Goal: Obtain resource: Obtain resource

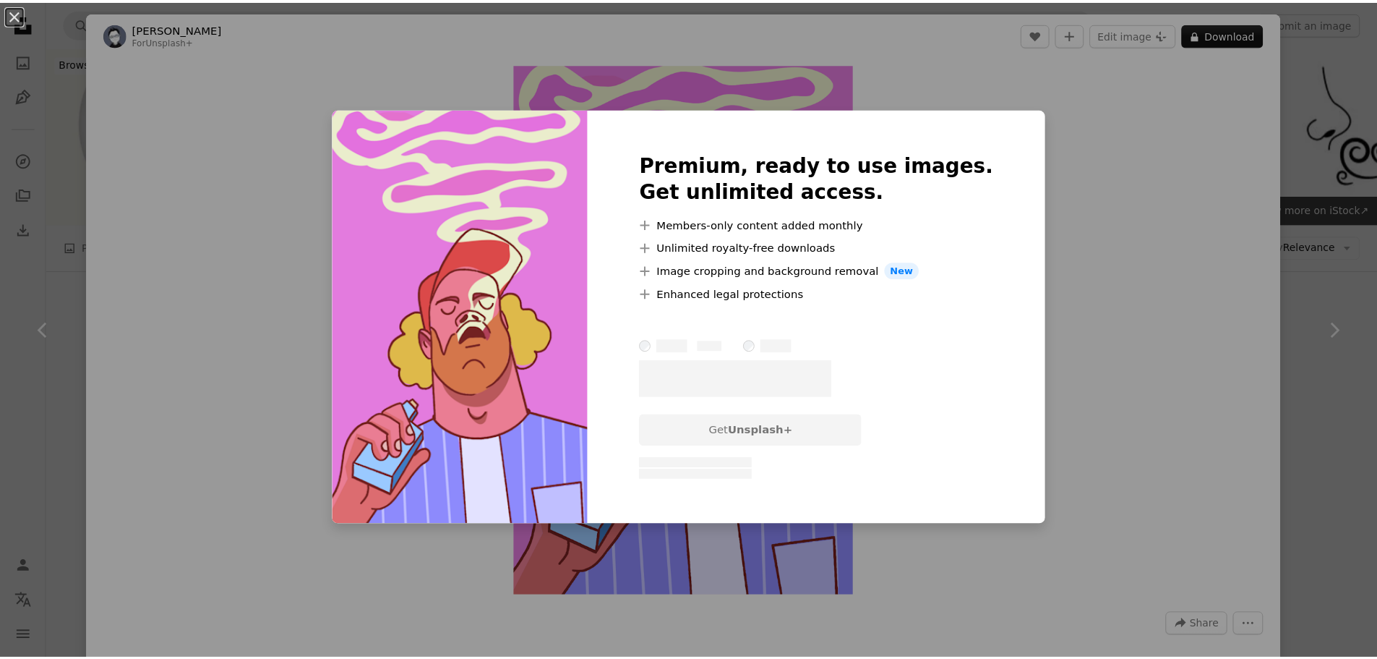
scroll to position [145, 0]
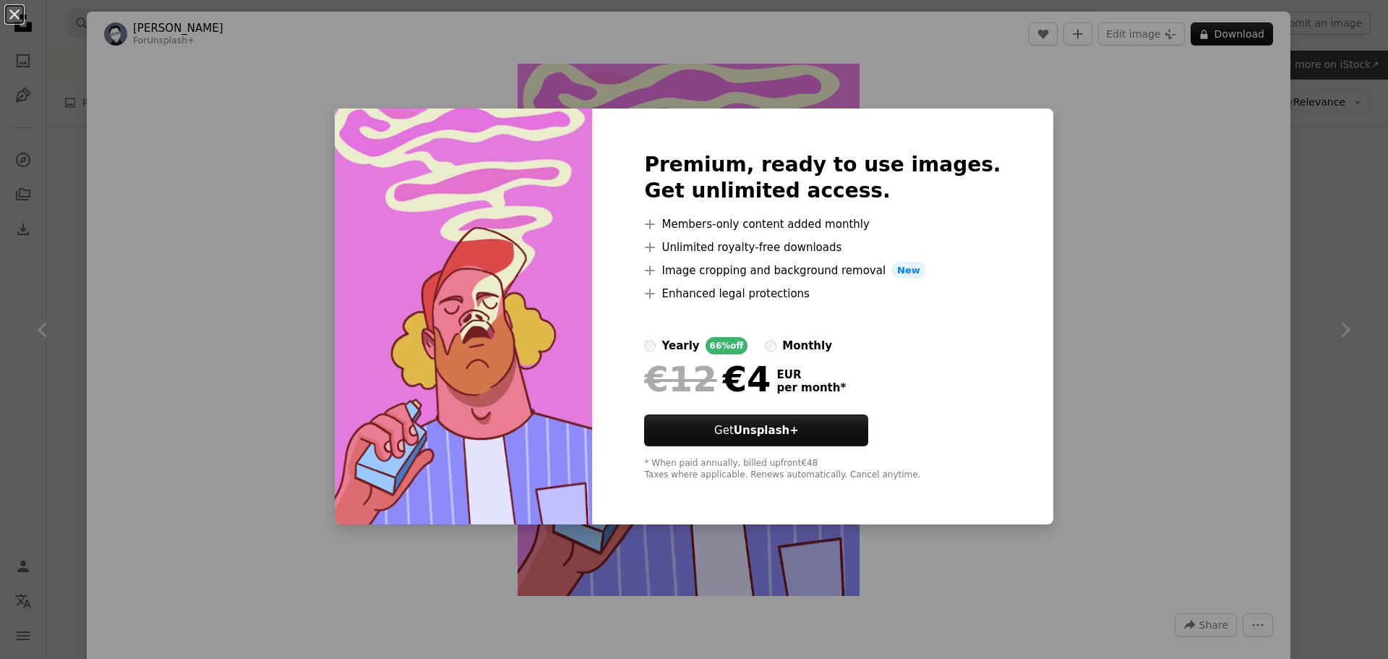
click at [1126, 259] on div "An X shape Premium, ready to use images. Get unlimited access. A plus sign Memb…" at bounding box center [694, 329] width 1388 height 659
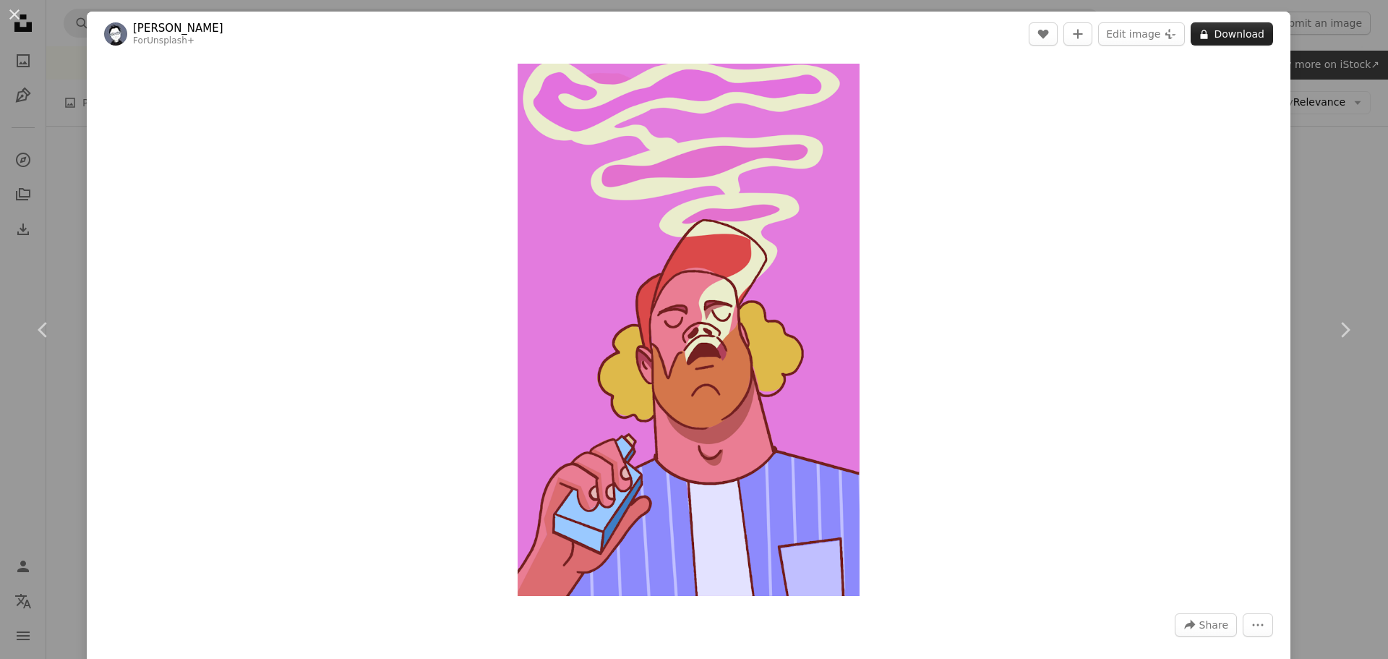
click at [1212, 35] on button "A lock Download" at bounding box center [1232, 33] width 82 height 23
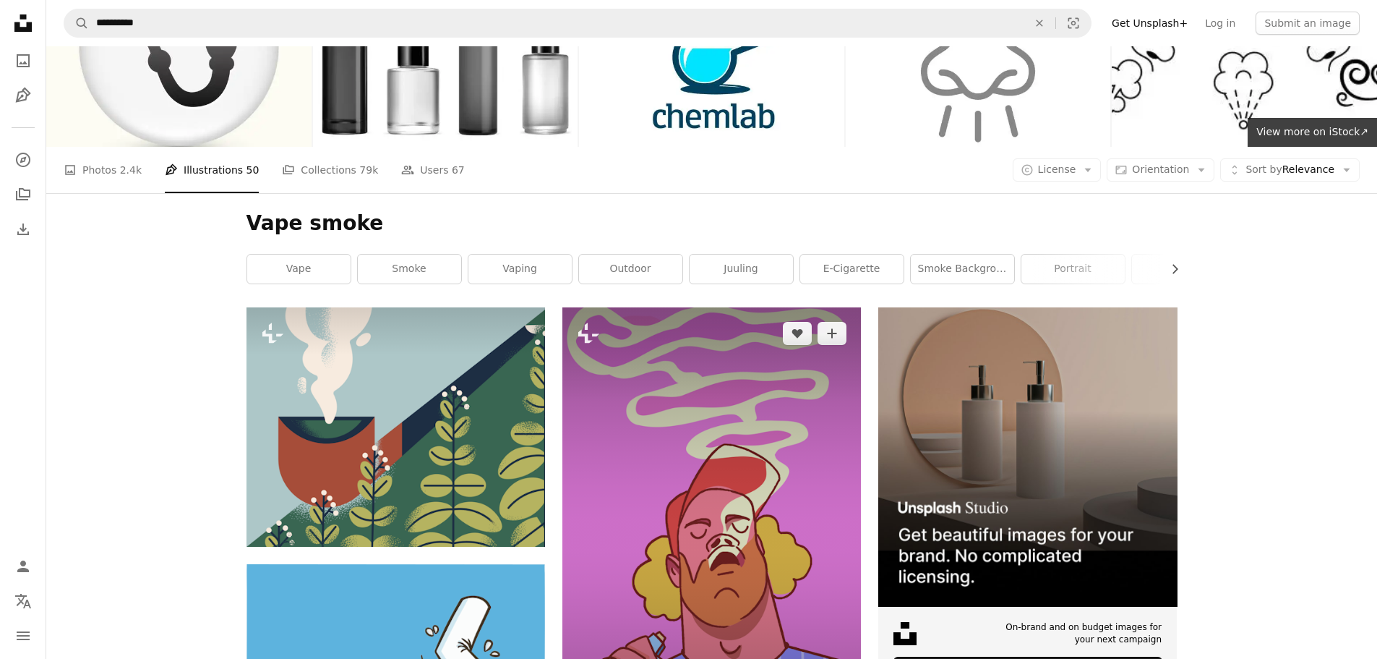
scroll to position [72, 0]
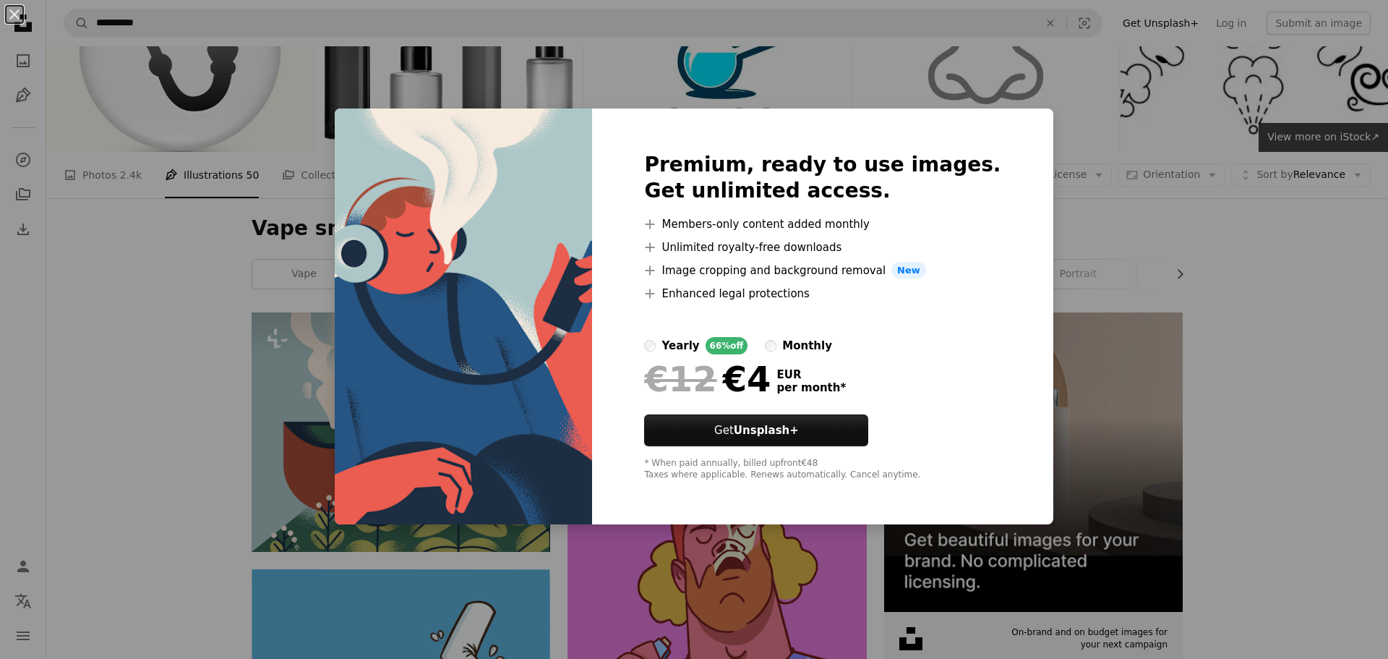
click at [793, 346] on label "monthly" at bounding box center [798, 345] width 67 height 17
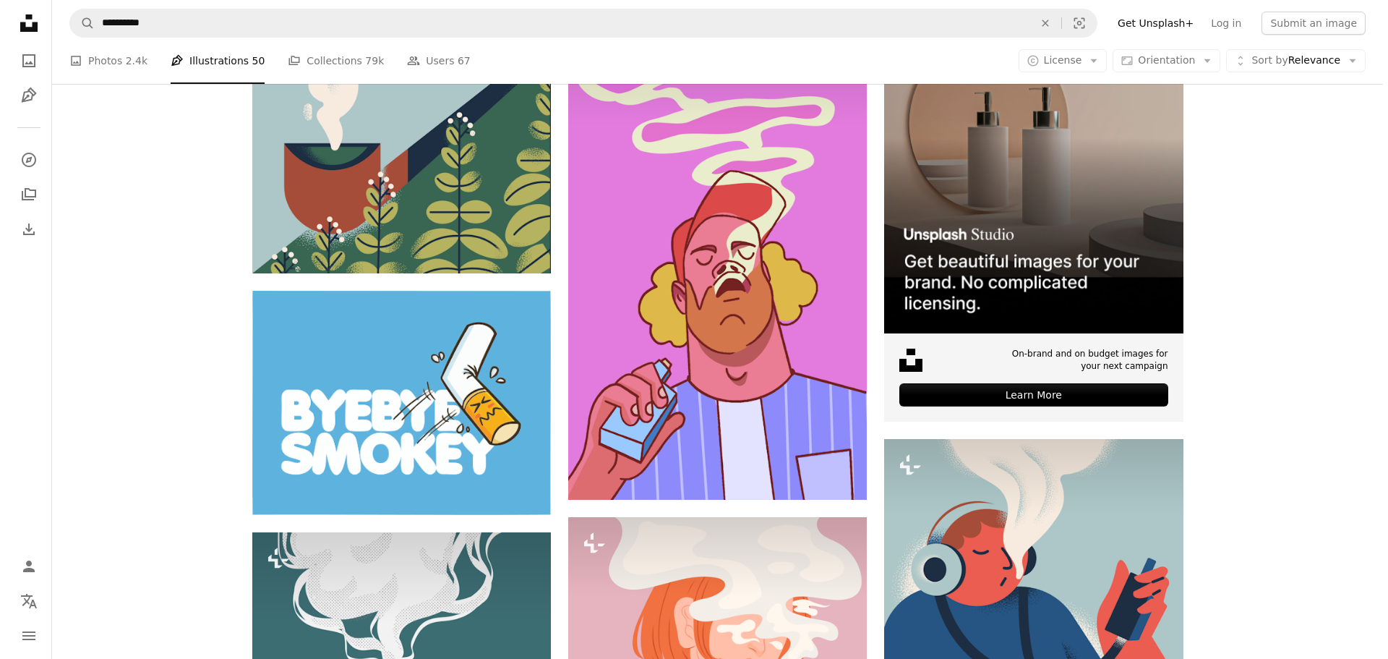
scroll to position [361, 0]
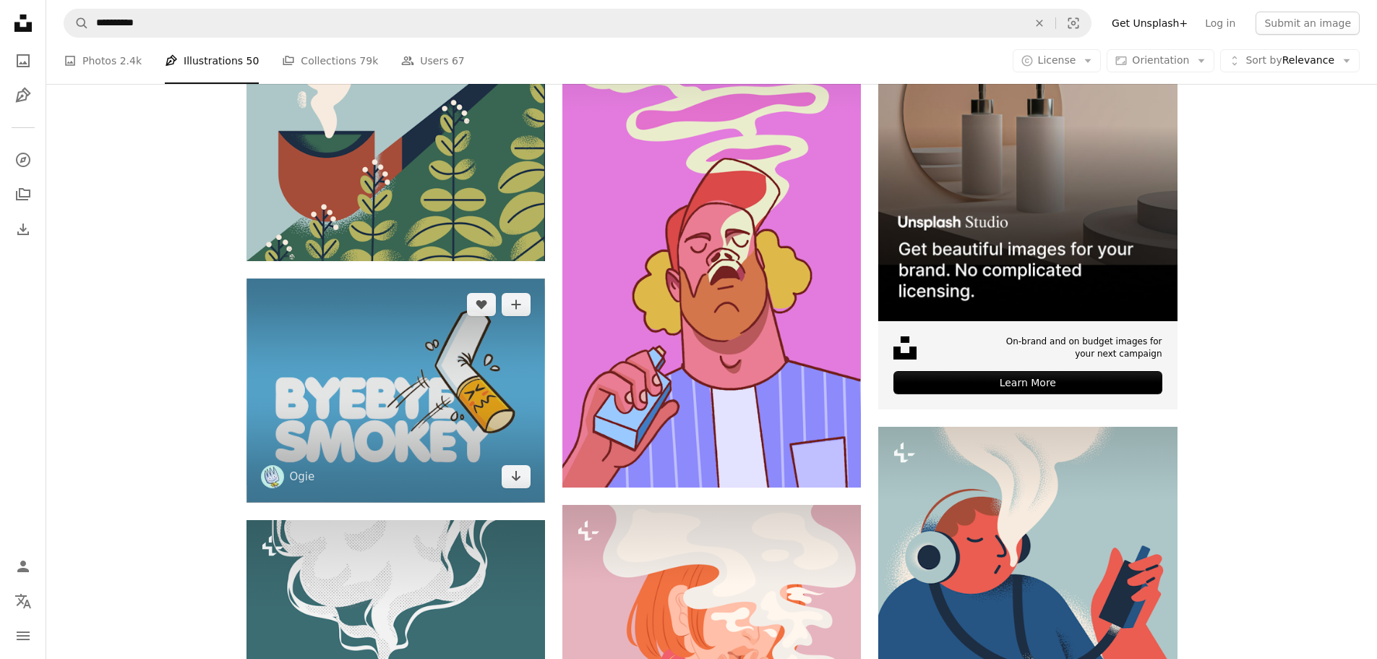
click at [331, 278] on img at bounding box center [396, 390] width 299 height 224
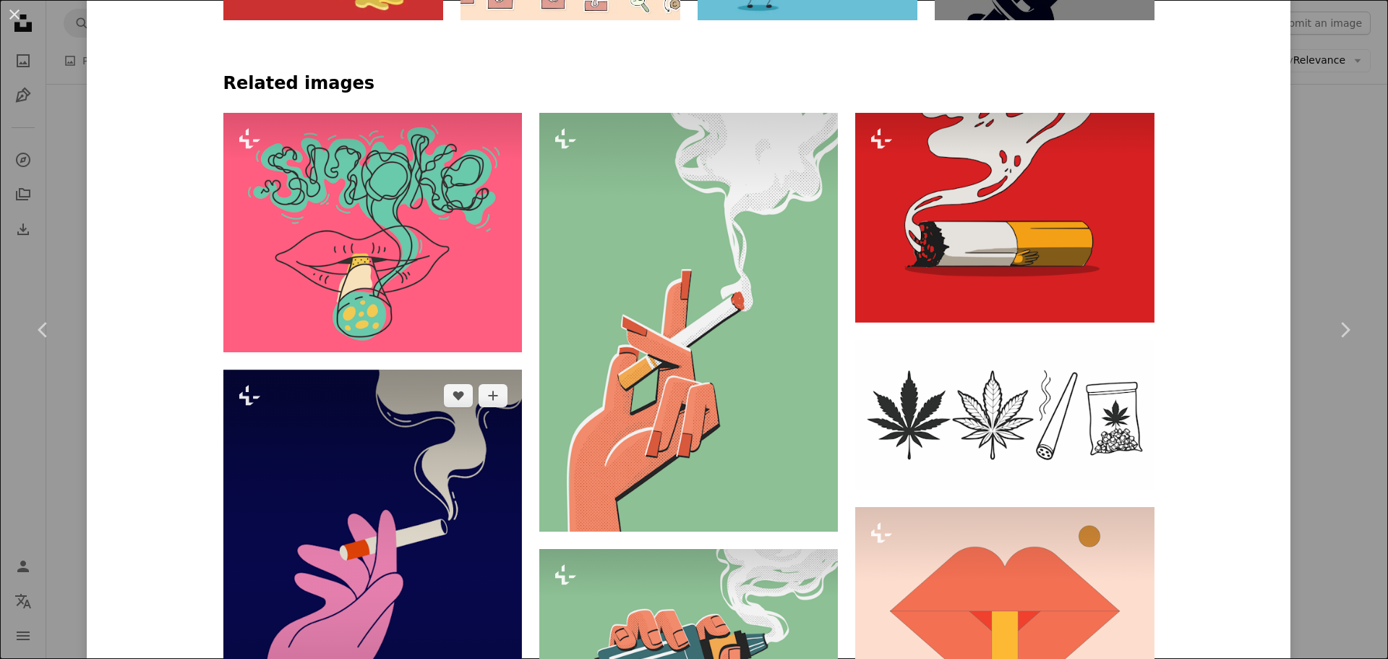
scroll to position [1012, 0]
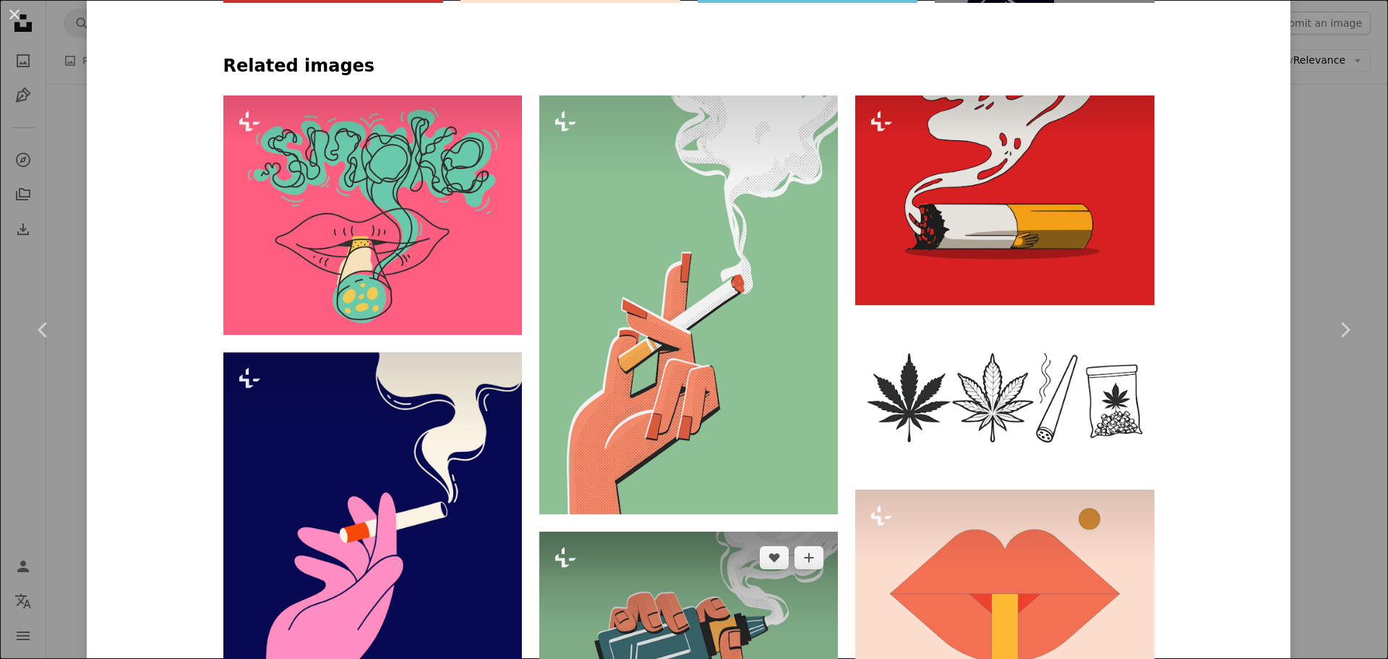
click at [660, 531] on img at bounding box center [688, 650] width 299 height 239
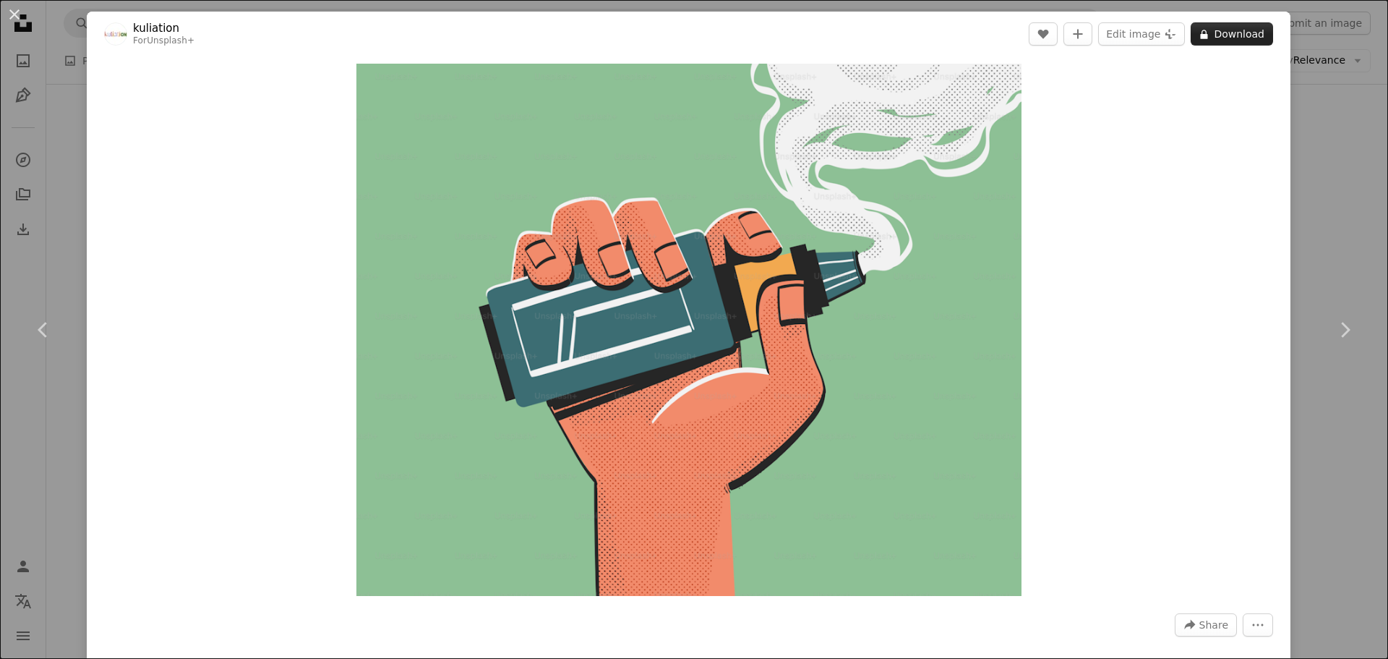
click at [1209, 33] on button "A lock Download" at bounding box center [1232, 33] width 82 height 23
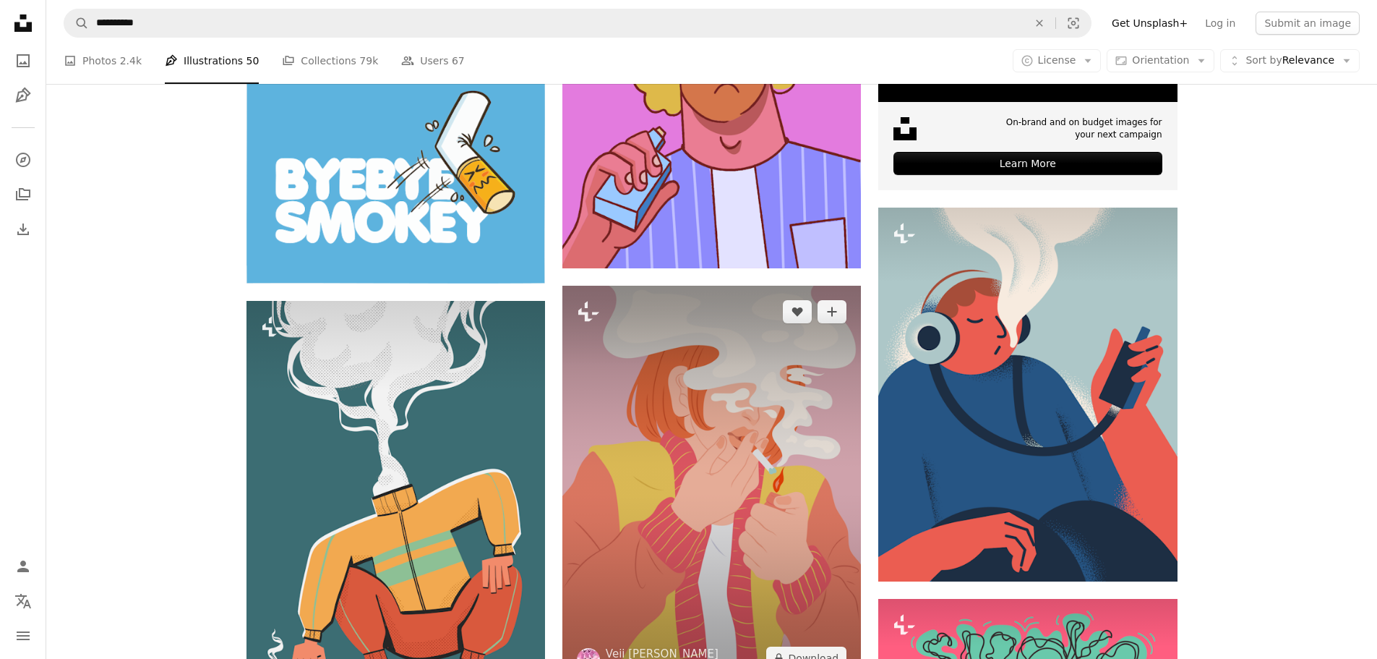
scroll to position [578, 0]
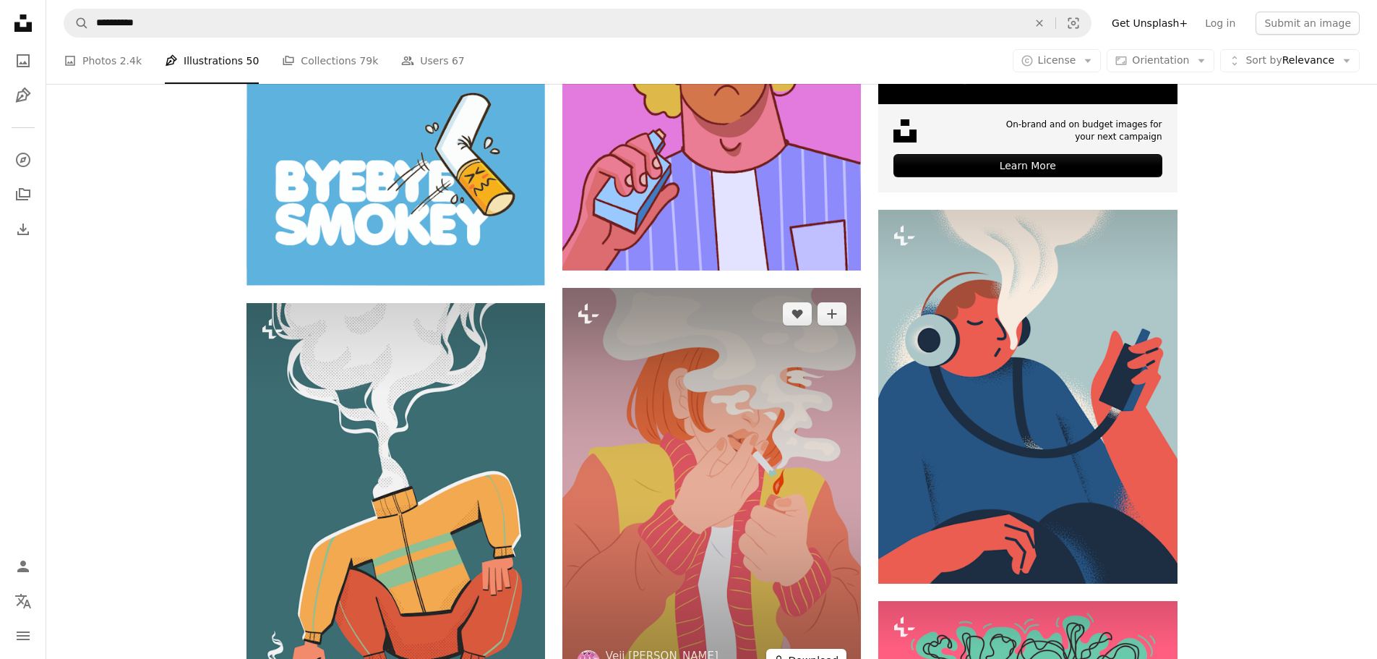
click at [791, 649] on button "A lock Download" at bounding box center [806, 660] width 81 height 23
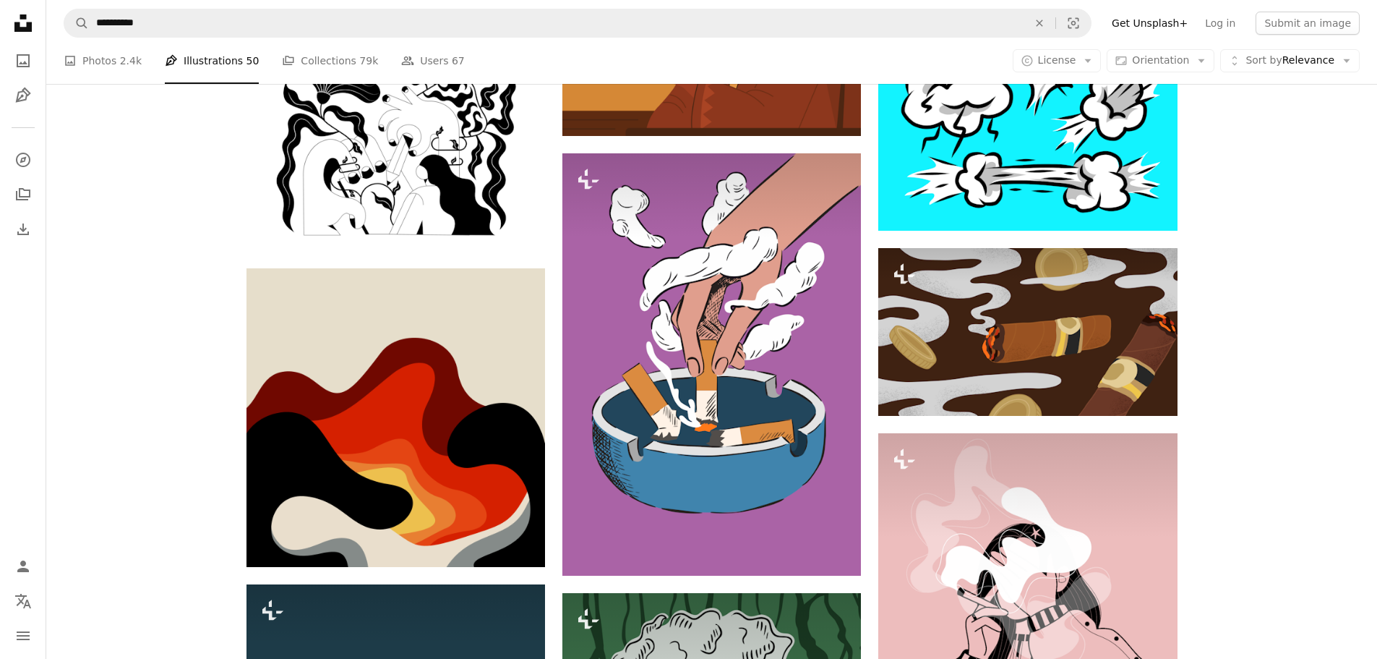
scroll to position [2820, 0]
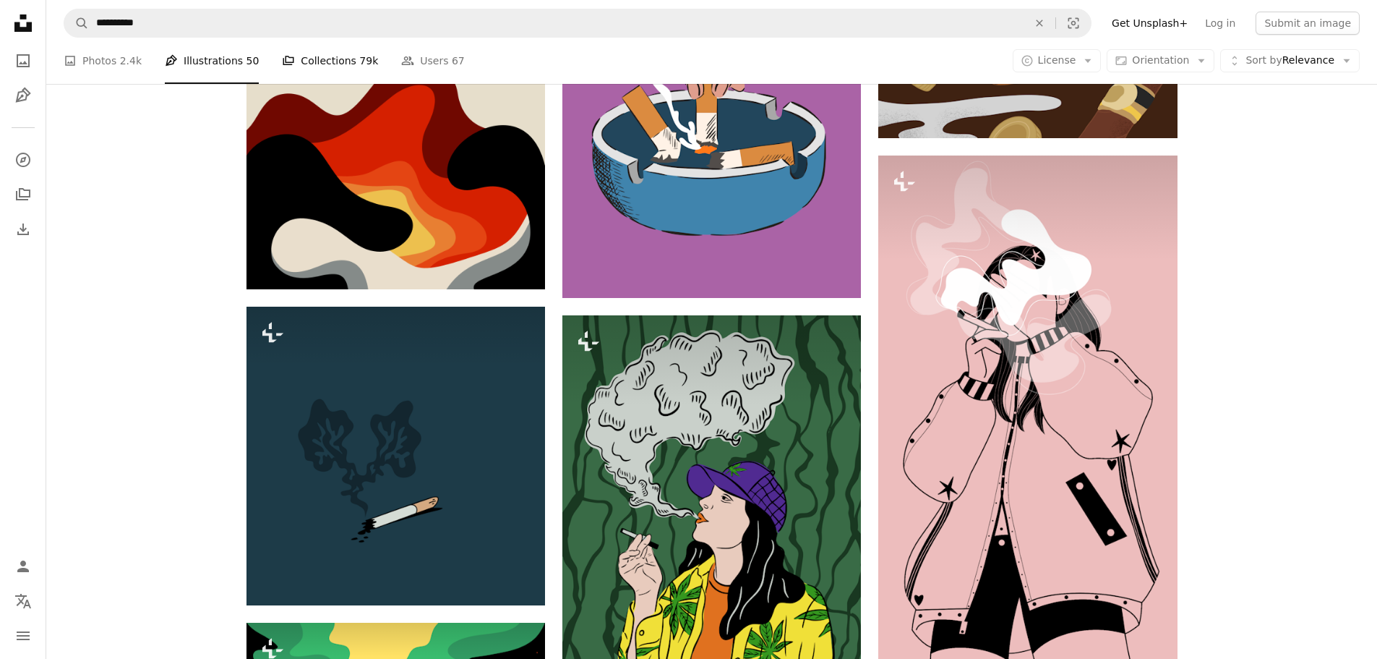
click at [317, 67] on link "A stack of folders Collections 79k" at bounding box center [330, 61] width 96 height 46
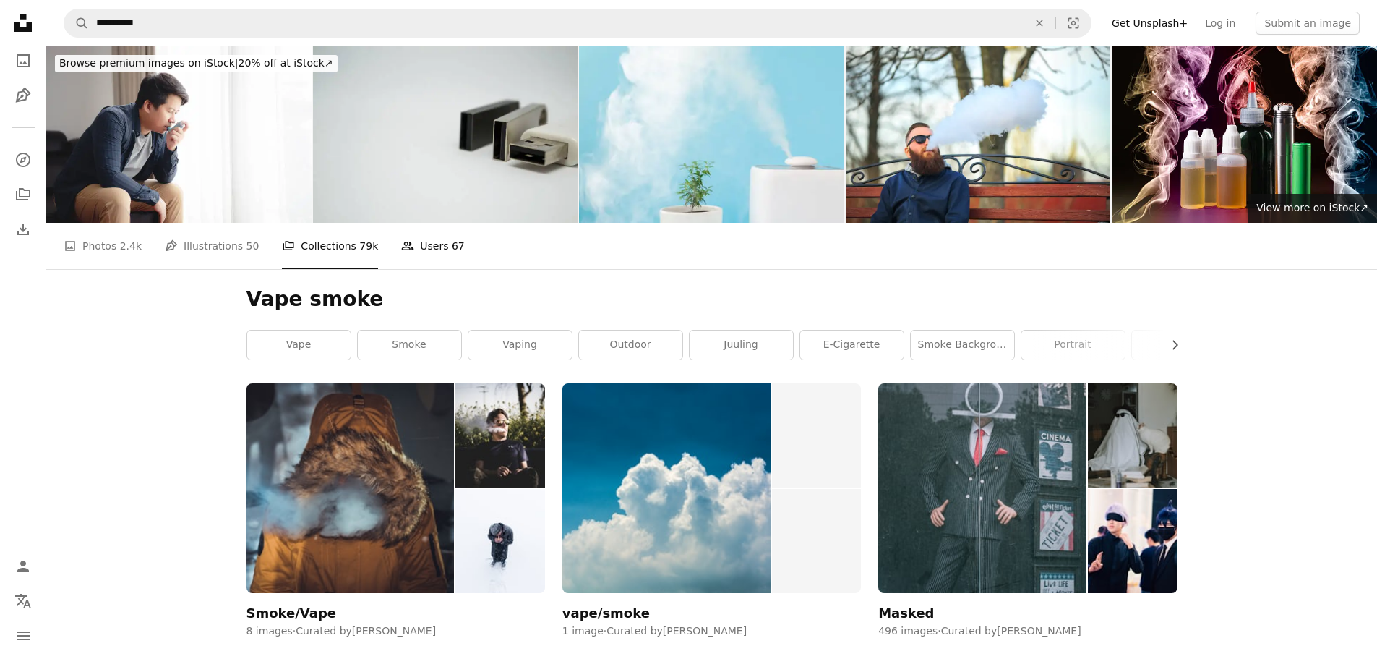
click at [411, 223] on link "People Users 67" at bounding box center [433, 246] width 64 height 46
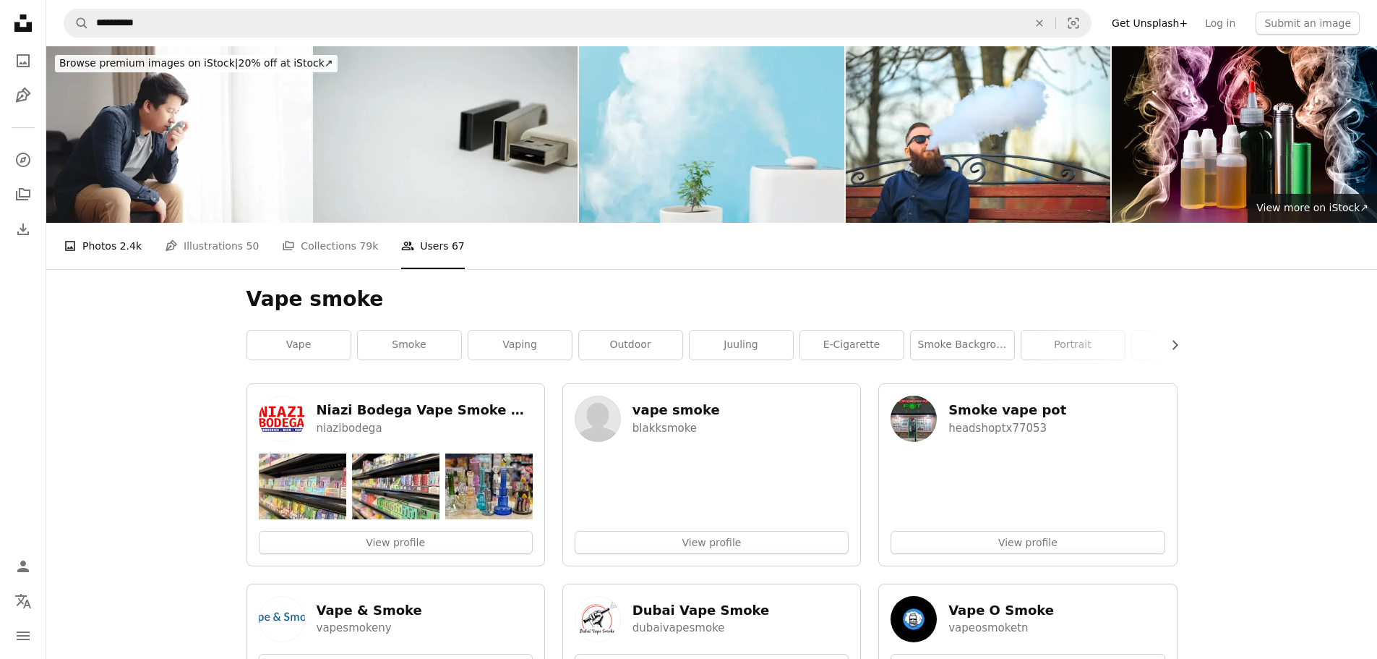
click at [93, 223] on link "A photo Photos 2.4k" at bounding box center [103, 246] width 78 height 46
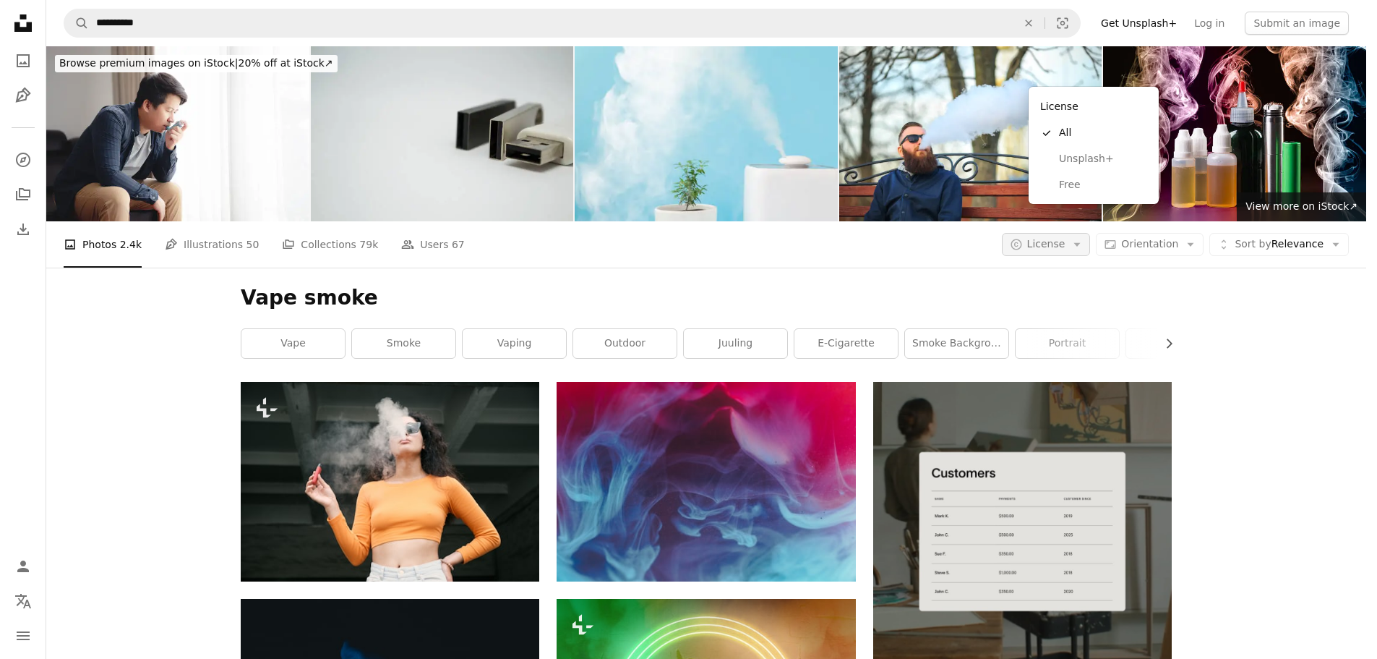
click at [1084, 238] on icon "Arrow down" at bounding box center [1077, 244] width 13 height 13
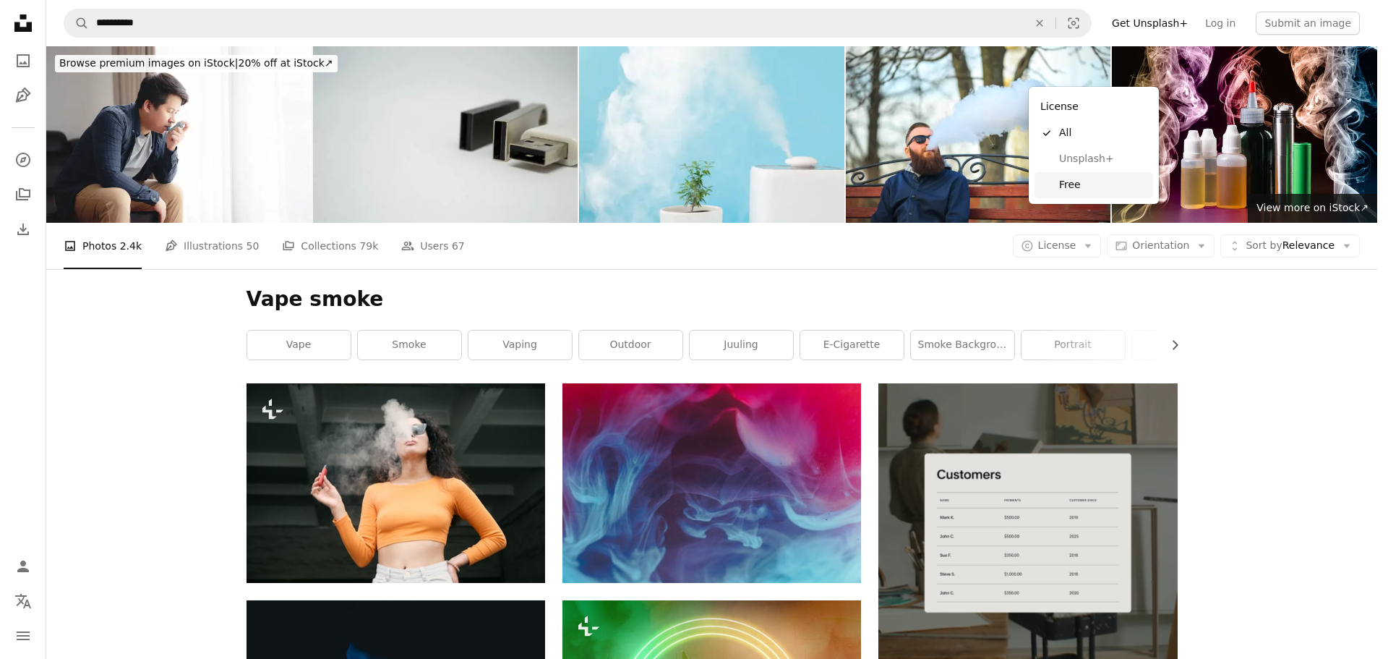
click at [1077, 186] on span "Free" at bounding box center [1103, 185] width 88 height 14
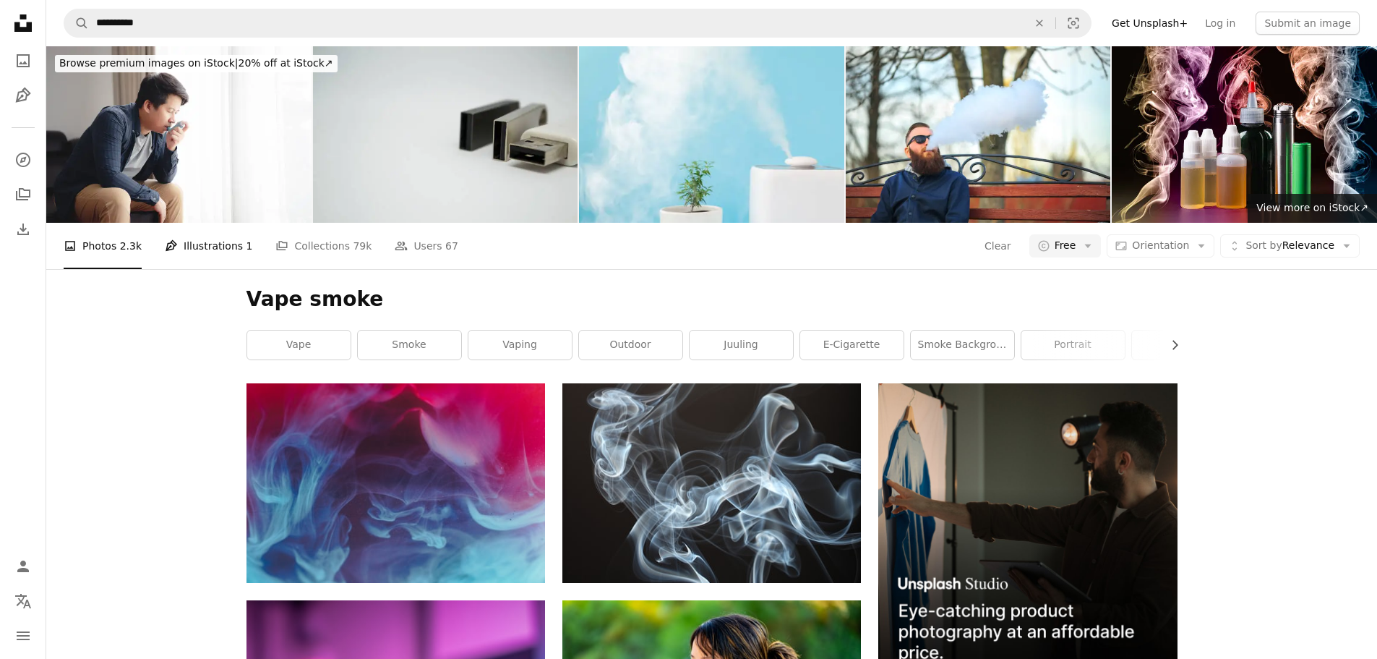
click at [194, 223] on link "Pen Tool Illustrations 1" at bounding box center [208, 246] width 87 height 46
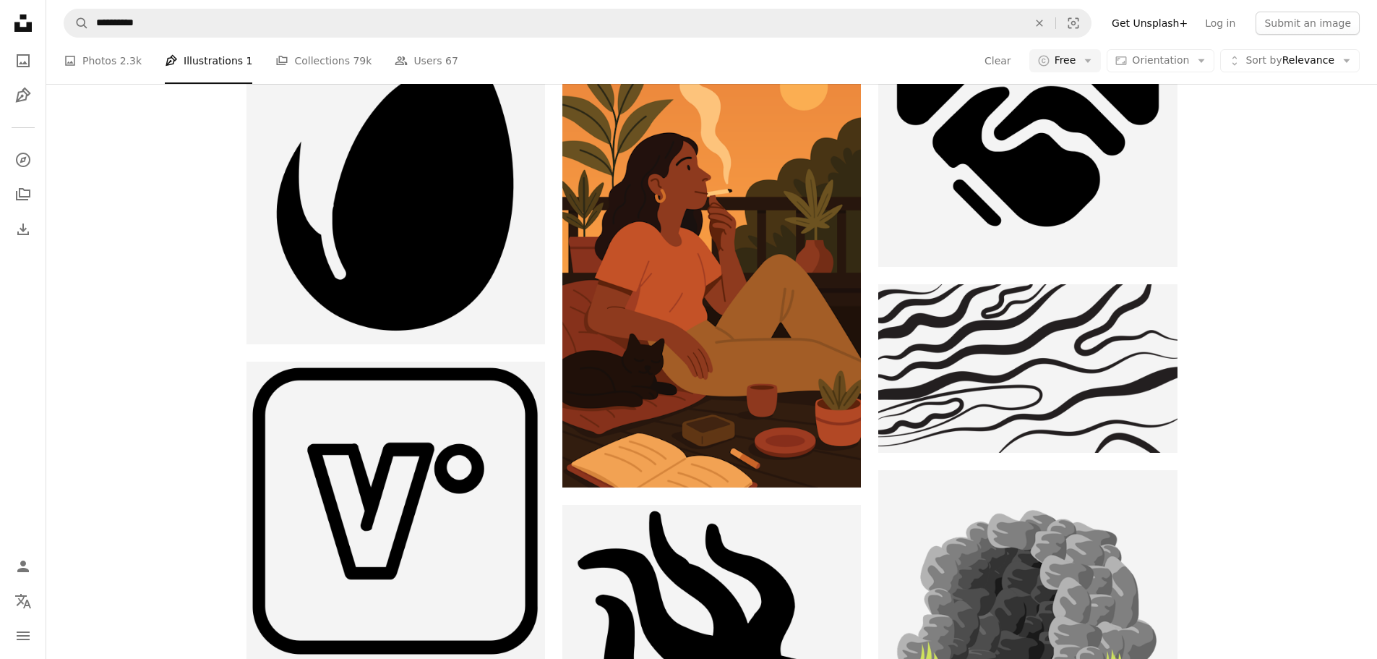
scroll to position [1983, 0]
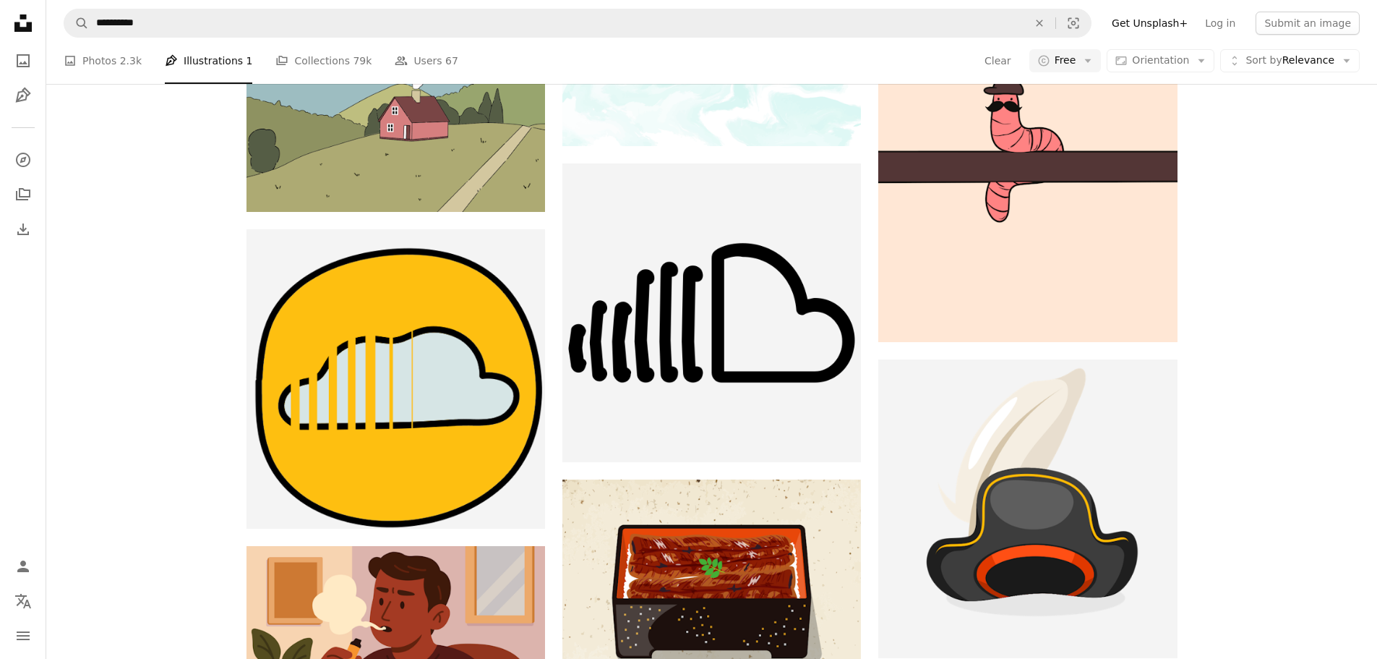
scroll to position [2634, 0]
